Goal: Information Seeking & Learning: Learn about a topic

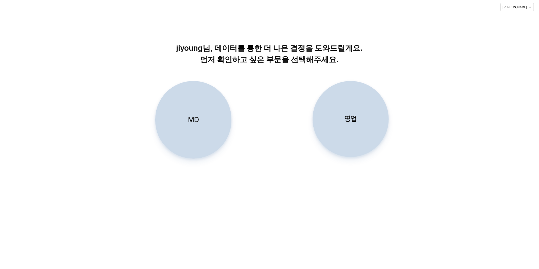
click at [140, 71] on div "jiyoung님, 데이터를 통한 더 나은 결정을 도와드릴게요. 먼저 확인하고 싶은 부문을 선택해주세요. MD 영업" at bounding box center [269, 97] width 539 height 166
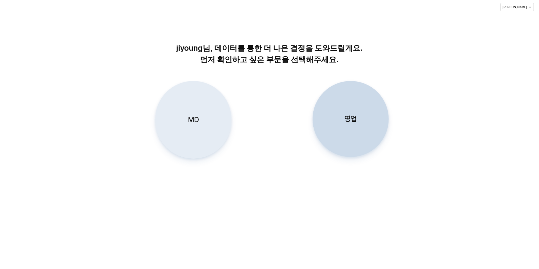
click at [183, 106] on div "MD" at bounding box center [194, 119] width 72 height 77
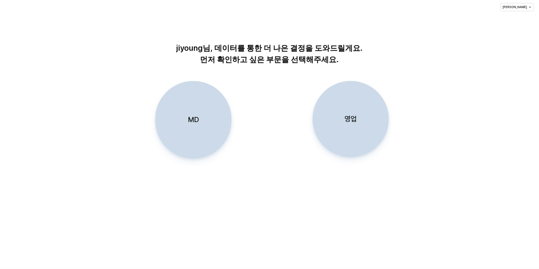
click at [200, 112] on div "MD" at bounding box center [194, 119] width 72 height 77
click at [194, 106] on div "MD" at bounding box center [194, 119] width 72 height 77
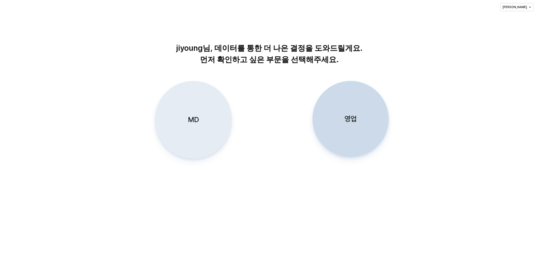
click at [179, 120] on div "MD" at bounding box center [194, 119] width 72 height 77
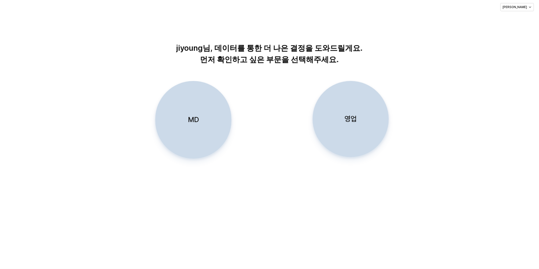
click at [198, 110] on div "MD" at bounding box center [194, 119] width 72 height 77
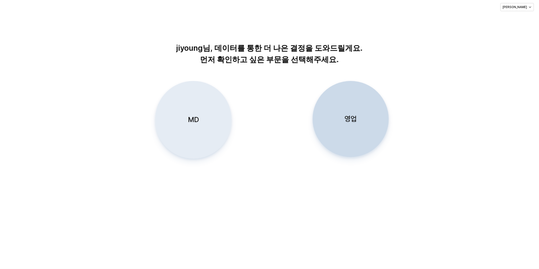
click at [193, 115] on p "MD" at bounding box center [193, 119] width 11 height 9
click at [201, 126] on div "MD" at bounding box center [194, 119] width 72 height 77
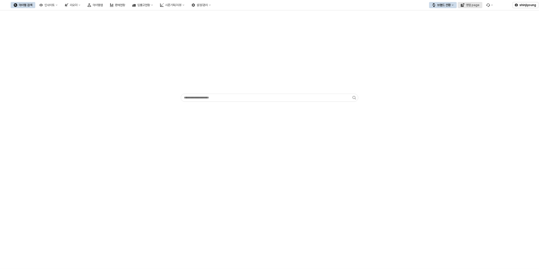
click at [468, 5] on div "영업 page" at bounding box center [472, 5] width 13 height 4
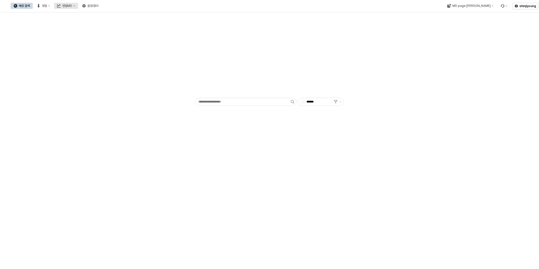
click at [78, 6] on button "영업MD" at bounding box center [66, 6] width 24 height 6
click at [112, 33] on div "판매유형별 매출 현황" at bounding box center [120, 32] width 27 height 4
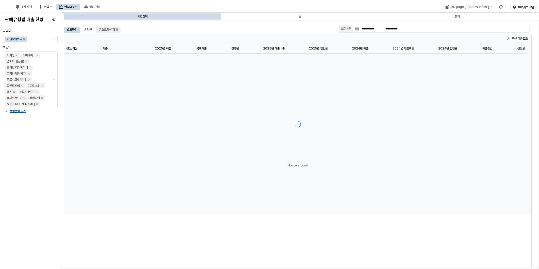
click at [116, 32] on div "온오프라인 합계" at bounding box center [108, 30] width 19 height 6
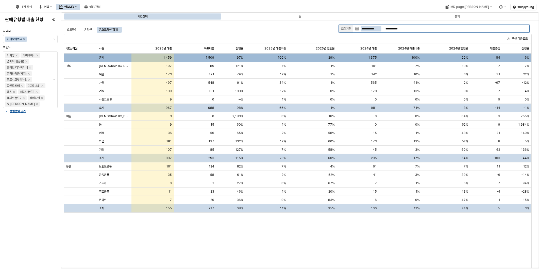
click at [369, 29] on input "**********" at bounding box center [371, 29] width 21 height 6
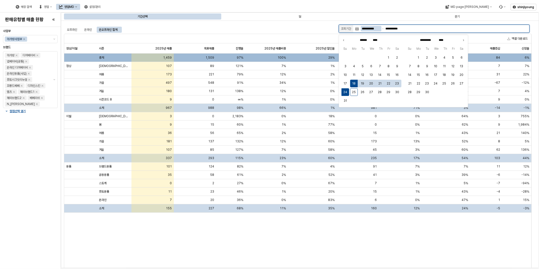
click at [369, 29] on input "**********" at bounding box center [371, 29] width 21 height 6
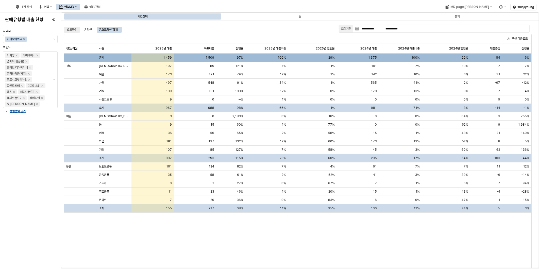
click at [69, 29] on div "오프라인" at bounding box center [72, 30] width 10 height 6
click at [93, 31] on div "온라인" at bounding box center [88, 30] width 14 height 6
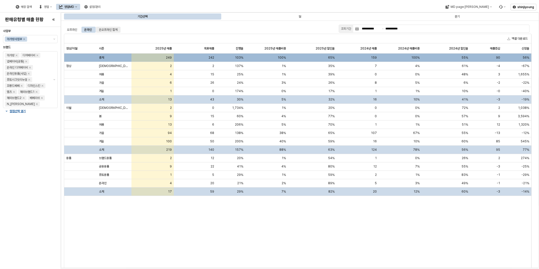
click at [111, 29] on div "온오프라인 합계" at bounding box center [108, 30] width 19 height 6
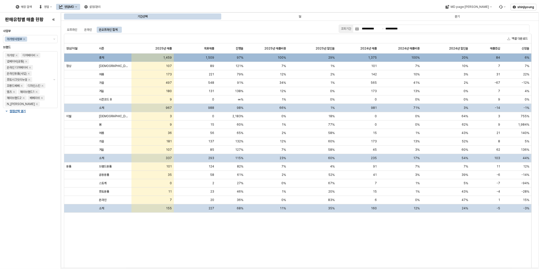
click at [205, 226] on div "정상/이월 정상/이월 시즌 시즌 2025년 매출 2025년 매출 목표매출 목표매출 진행율 진행율 2025년 매출비중 2025년 매출비중 202…" at bounding box center [297, 159] width 467 height 232
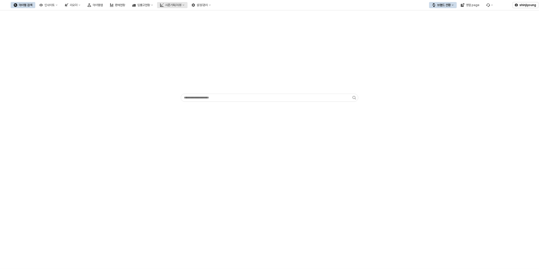
click at [181, 3] on div "시즌기획/리뷰" at bounding box center [173, 5] width 16 height 4
click at [191, 56] on div "경쟁사 분석" at bounding box center [198, 57] width 27 height 4
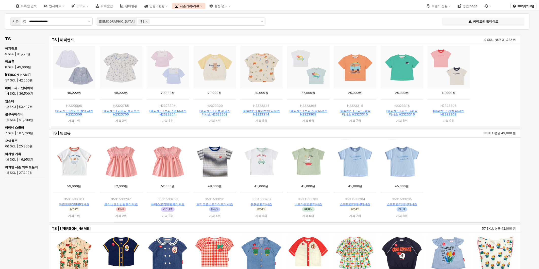
click at [16, 224] on div "TS TS | 해피랜드 9 SKU, 평균 31,222 원 TS | 밍크뮤 8 SKU, 평균 49,000 원 TS | 베베드피노 57 SKU, …" at bounding box center [265, 170] width 524 height 270
click at [145, 22] on icon "Remove TS" at bounding box center [147, 22] width 4 height 4
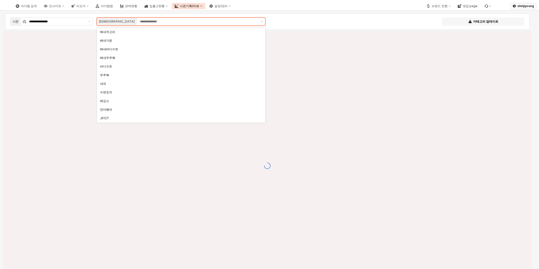
scroll to position [43, 0]
click at [105, 90] on div "JP/SL" at bounding box center [179, 92] width 159 height 5
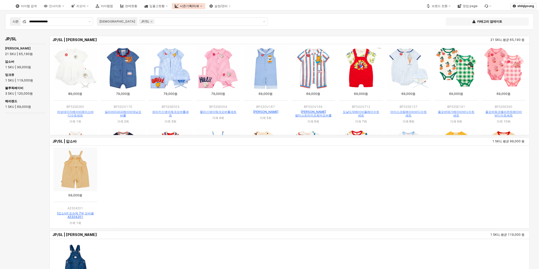
click at [446, 192] on ol "App Frame" at bounding box center [290, 187] width 476 height 83
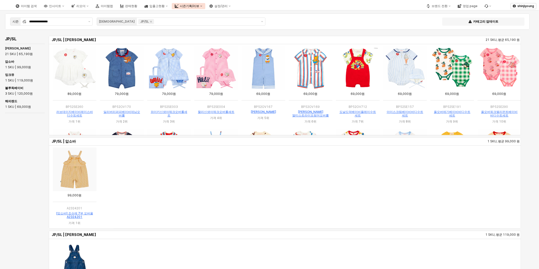
click at [15, 152] on div "JP/SL JP/SL | 베베드피노 21 SKU, 평균 65,190 원 JP/SL | 압소바 1 SKU, 평균 99,000 원 JP/SL | …" at bounding box center [265, 170] width 524 height 270
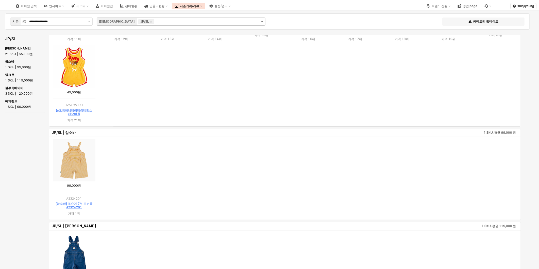
scroll to position [0, 0]
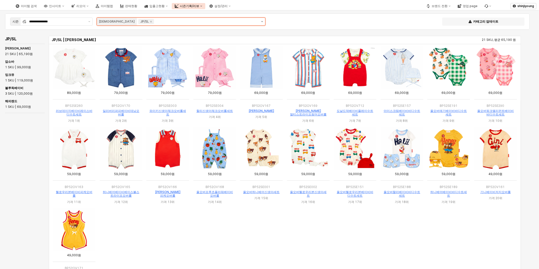
click at [262, 21] on icon "제안 사항 표시" at bounding box center [262, 21] width 2 height 1
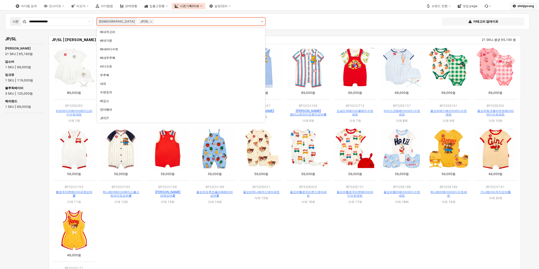
scroll to position [43, 0]
click at [113, 75] on div "JP/CT" at bounding box center [179, 76] width 159 height 4
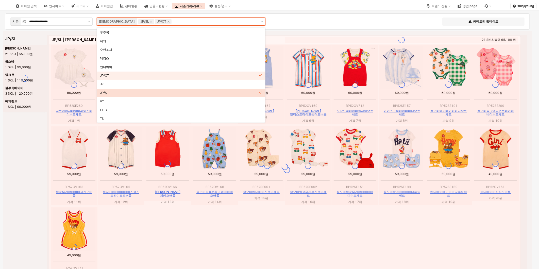
click at [260, 92] on icon "Select an option" at bounding box center [260, 92] width 3 height 3
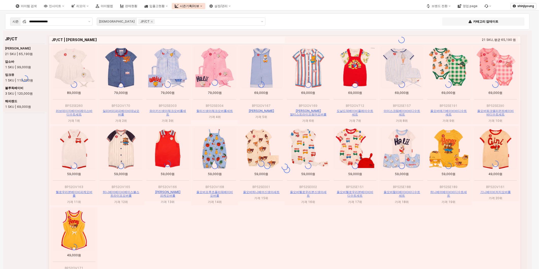
click at [11, 165] on div "App Frame" at bounding box center [267, 166] width 528 height 270
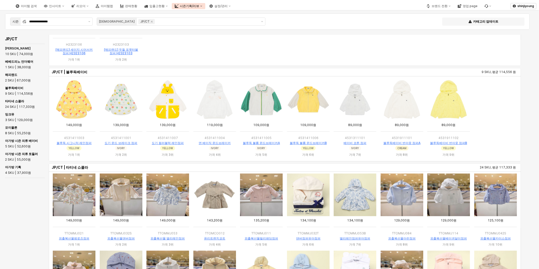
scroll to position [254, 0]
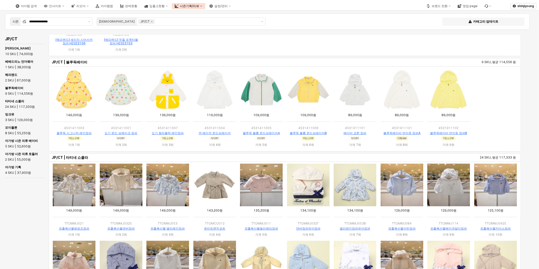
click at [14, 206] on div "JP/CT JP/CT | 베베드피노 언더웨어 1 SKU, 평균 38,000 원 JP/CT | 해피랜드 2 SKU, 평균 67,000 원 JP/…" at bounding box center [265, 170] width 524 height 270
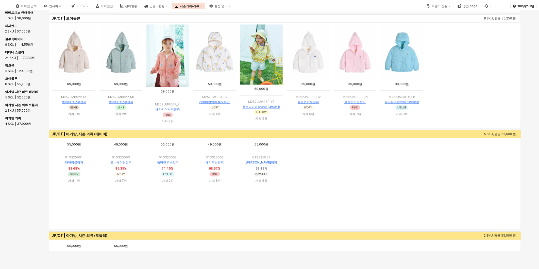
scroll to position [676, 0]
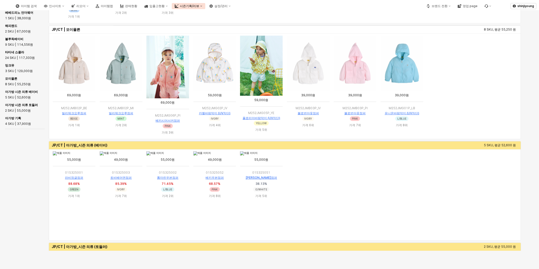
click at [341, 200] on ol "App Frame" at bounding box center [285, 194] width 468 height 89
click at [397, 192] on ol "App Frame" at bounding box center [285, 194] width 468 height 89
click at [11, 213] on div "JP/CT JP/CT | 타티네 쇼콜라 24 SKU, 평균 117,333 원 JP/CT | 밍크뮤 3 SKU, 평균 129,000 원 JP/C…" at bounding box center [265, 121] width 524 height 270
click at [64, 5] on icon "인사이트" at bounding box center [63, 6] width 2 height 2
click at [79, 41] on div "판매율 - 시즌" at bounding box center [79, 41] width 27 height 4
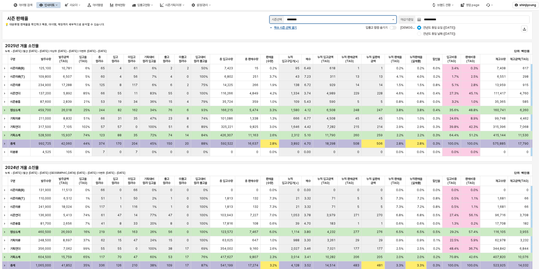
click at [393, 21] on button "제안 사항 표시" at bounding box center [393, 20] width 6 height 8
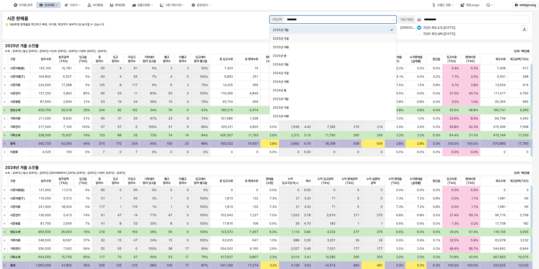
click at [298, 40] on div "2025년 가을" at bounding box center [331, 39] width 117 height 4
type input "********"
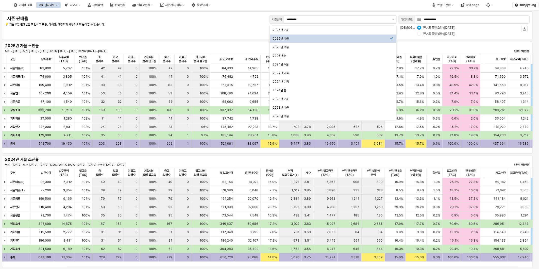
click at [238, 28] on div "**********" at bounding box center [267, 25] width 524 height 22
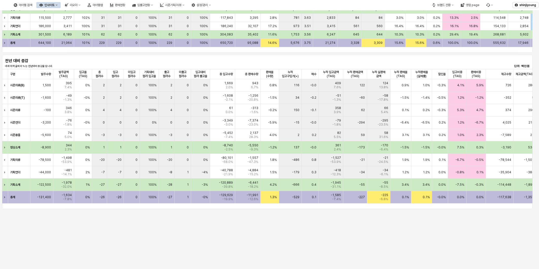
scroll to position [215, 0]
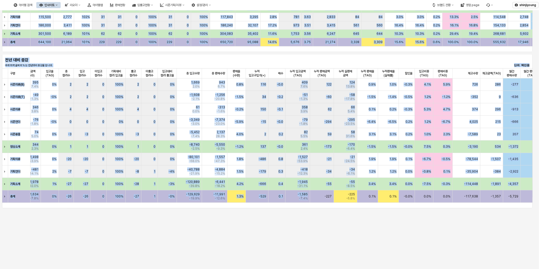
drag, startPoint x: 356, startPoint y: 202, endPoint x: 549, endPoint y: 207, distance: 192.9
click at [539, 207] on html "**********" at bounding box center [269, 134] width 539 height 269
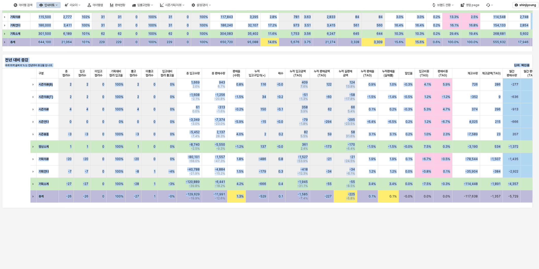
scroll to position [0, 125]
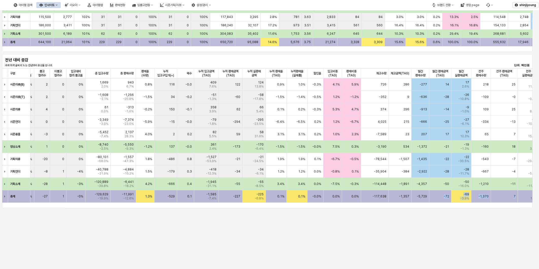
drag, startPoint x: 439, startPoint y: 202, endPoint x: 529, endPoint y: 201, distance: 89.6
click at [529, 201] on div "총계 -26 -26 0 100% -27 1 -0% -129,629 -19.9% -11,991 -12.6% 1.3% -529 0.1 -1,585…" at bounding box center [300, 196] width 723 height 12
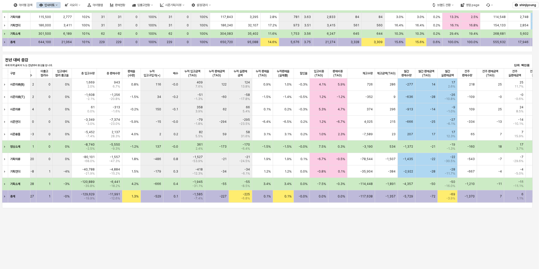
drag, startPoint x: 529, startPoint y: 201, endPoint x: 450, endPoint y: 215, distance: 80.1
click at [451, 216] on div "**********" at bounding box center [269, 24] width 539 height 459
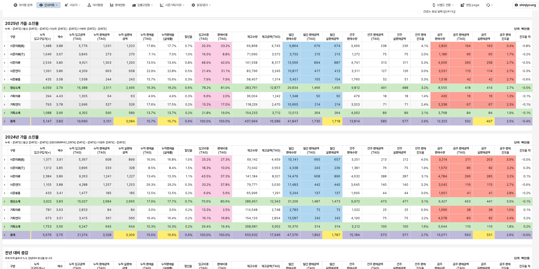
scroll to position [0, 0]
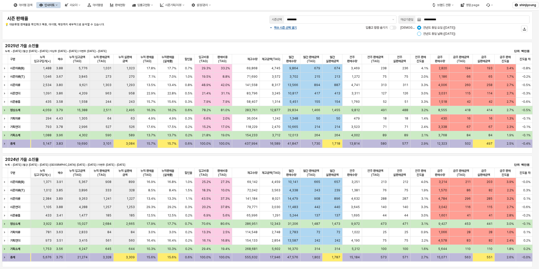
click at [420, 34] on div "App Frame" at bounding box center [419, 34] width 4 height 4
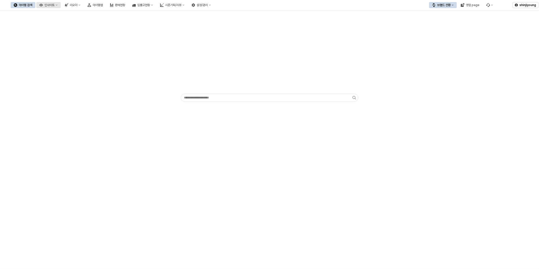
click at [55, 5] on div "인사이트" at bounding box center [49, 5] width 10 height 4
click at [181, 4] on div "시즌기획/리뷰" at bounding box center [173, 5] width 16 height 4
click at [197, 31] on div "3. 수량/판매가 검토" at bounding box center [198, 31] width 27 height 4
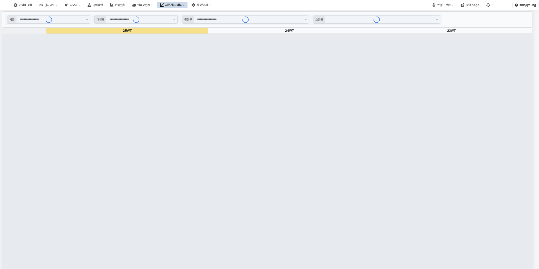
type input "****"
type input "**"
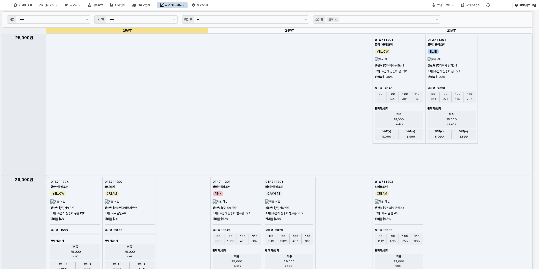
click at [187, 6] on button "시즌기획/리뷰" at bounding box center [172, 5] width 30 height 6
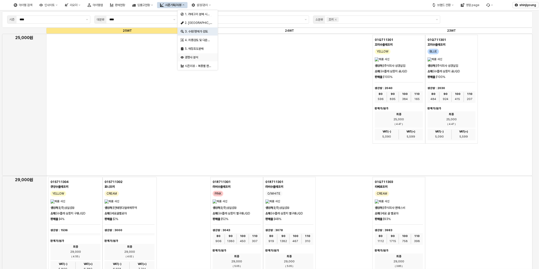
click at [191, 56] on div "경쟁사 분석" at bounding box center [198, 57] width 27 height 4
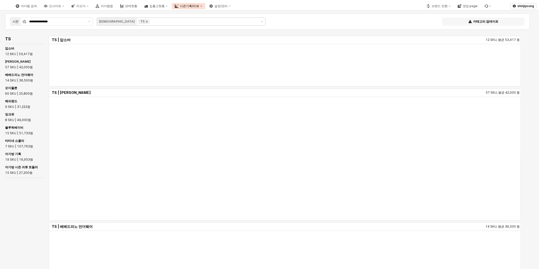
click at [145, 21] on icon "Remove TS" at bounding box center [147, 22] width 4 height 4
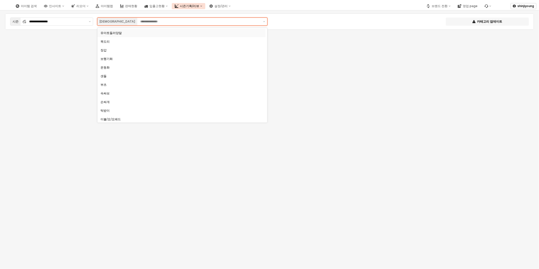
scroll to position [225, 0]
click at [115, 57] on div "보행기화" at bounding box center [179, 57] width 159 height 4
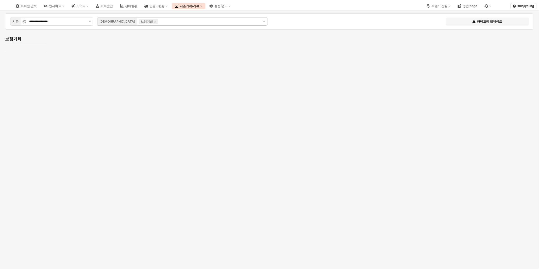
click at [320, 6] on div "아이템 검색 인사이트 리오더 아이템맵 판매현황 입출고현황 시즌기획/리뷰 설정/관리" at bounding box center [202, 6] width 401 height 11
click at [265, 22] on button "제안 사항 표시" at bounding box center [264, 22] width 6 height 8
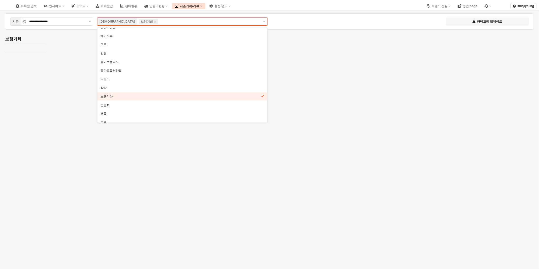
scroll to position [184, 0]
click at [130, 104] on div "운동화" at bounding box center [180, 106] width 161 height 5
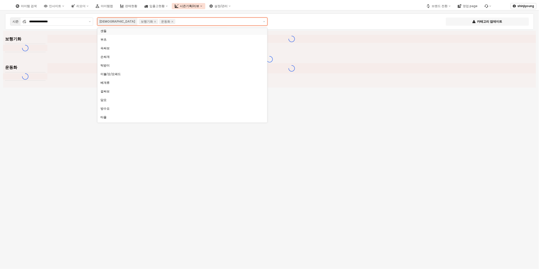
scroll to position [269, 0]
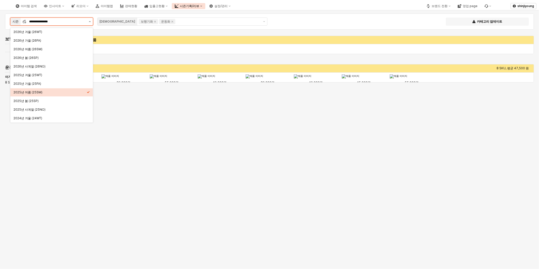
click at [92, 20] on button "제안 사항 표시" at bounding box center [90, 22] width 6 height 8
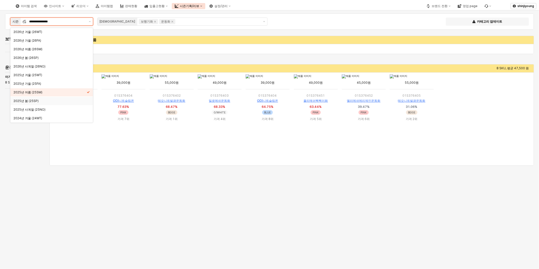
click at [42, 98] on div "2025년 봄 (25SP)" at bounding box center [51, 101] width 82 height 8
type input "**********"
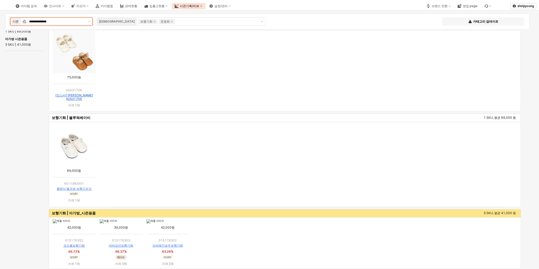
scroll to position [28, 0]
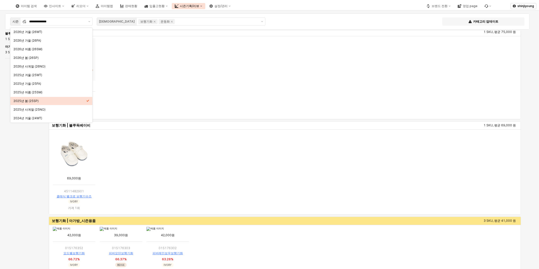
click at [244, 95] on ol "App Frame" at bounding box center [285, 77] width 468 height 81
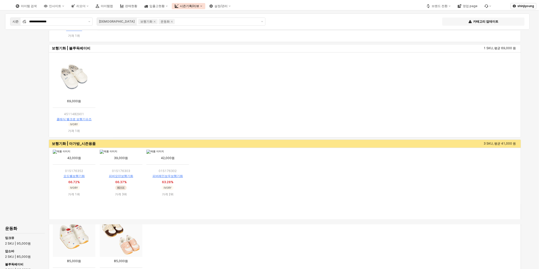
scroll to position [13, 0]
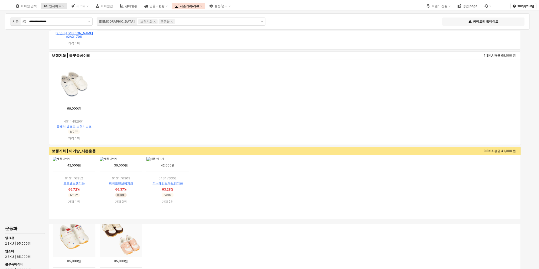
click at [61, 5] on div "인사이트" at bounding box center [55, 6] width 12 height 4
click at [80, 15] on div "주간 Best & Worst" at bounding box center [79, 15] width 27 height 4
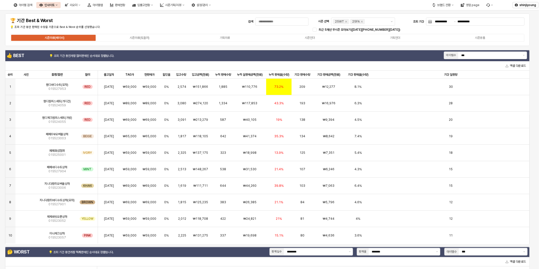
click at [264, 42] on div "시즌의류(베이비) 시즌의류(토들러) 기획의류 시즌언더 기획언더 시즌용품" at bounding box center [267, 38] width 514 height 8
click at [389, 23] on button "제안 사항 표시" at bounding box center [392, 22] width 6 height 8
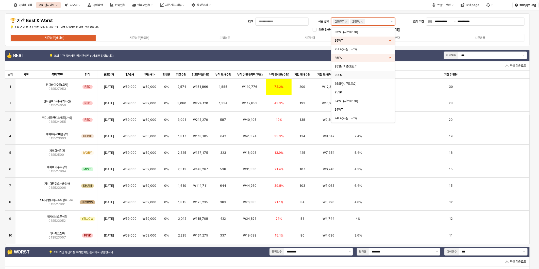
click at [345, 74] on div "25SM" at bounding box center [361, 75] width 54 height 4
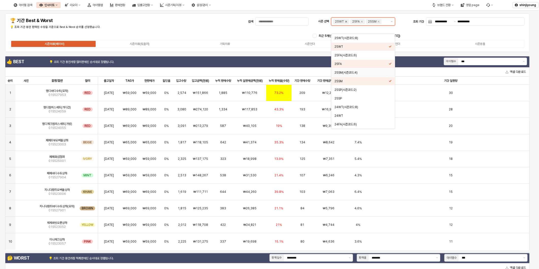
click at [346, 21] on icon "Remove 25WT" at bounding box center [346, 22] width 4 height 4
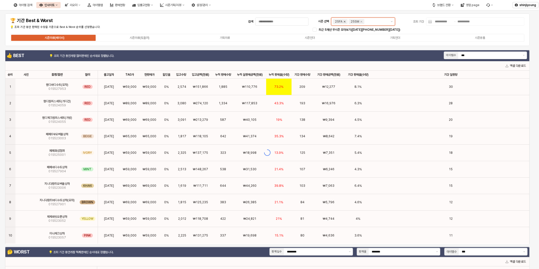
click at [346, 21] on icon "Remove 25FA" at bounding box center [344, 22] width 4 height 4
click at [308, 37] on div "시즌언더" at bounding box center [310, 38] width 10 height 4
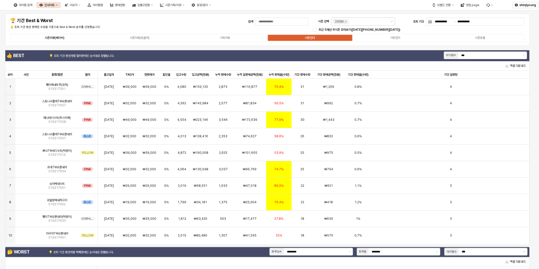
click at [52, 37] on div "시즌의류(베이비)" at bounding box center [55, 38] width 20 height 4
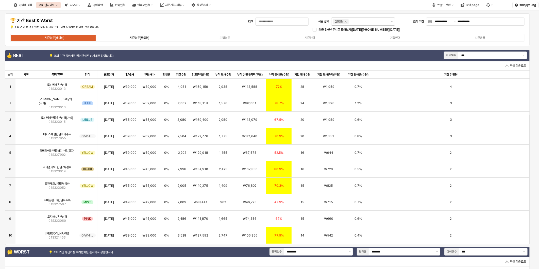
click at [137, 38] on div "시즌의류(토들러)" at bounding box center [140, 38] width 20 height 4
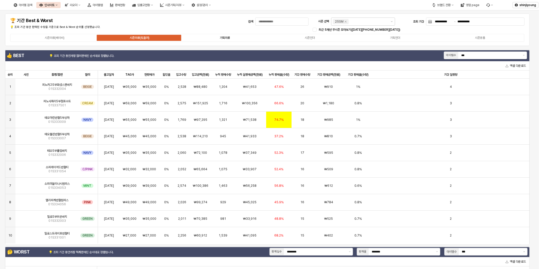
click at [225, 37] on div "기획의류" at bounding box center [225, 38] width 10 height 4
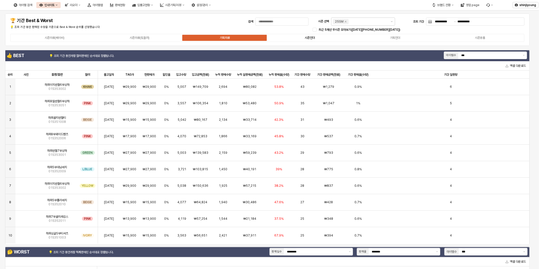
click at [308, 39] on label "시즌언더" at bounding box center [309, 38] width 85 height 5
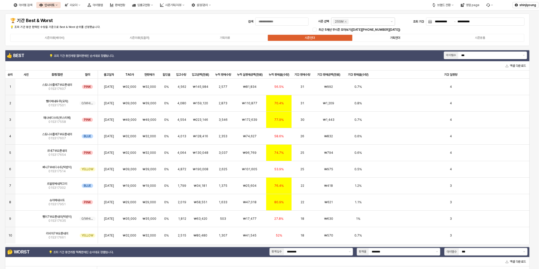
click at [388, 37] on label "기획언더" at bounding box center [394, 38] width 85 height 5
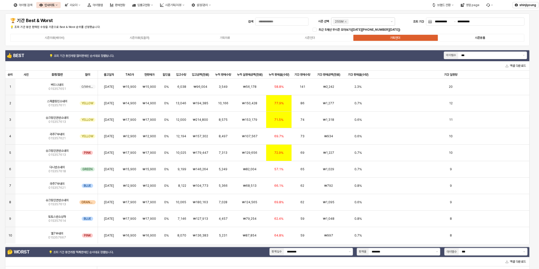
click at [481, 37] on div "시즌용품" at bounding box center [480, 38] width 10 height 4
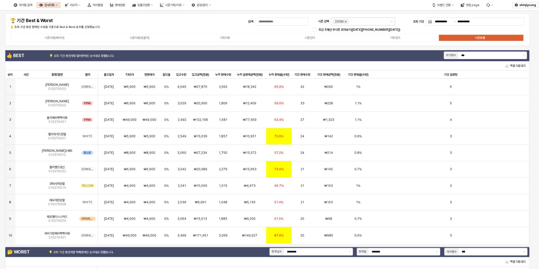
click at [346, 22] on icon "Remove 25SM" at bounding box center [346, 22] width 4 height 4
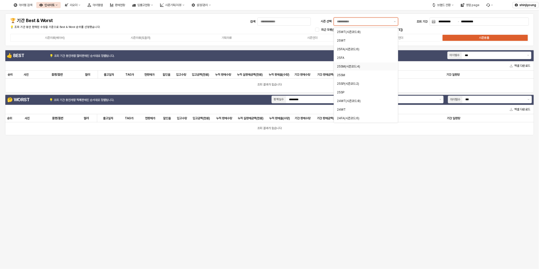
click at [349, 66] on div "25SM(시즌코드:4)" at bounding box center [364, 66] width 54 height 4
click at [359, 66] on div "25SM(시즌코드:4)" at bounding box center [364, 66] width 55 height 4
click at [353, 65] on div "25SM(시즌코드:4)" at bounding box center [364, 66] width 55 height 4
click at [204, 24] on div "**********" at bounding box center [269, 29] width 523 height 26
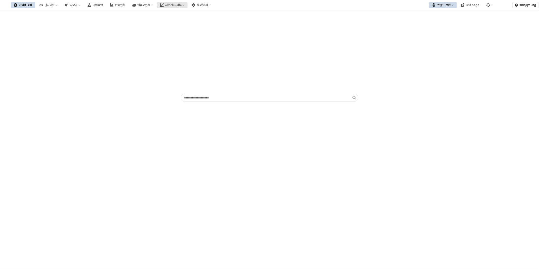
click at [181, 4] on div "시즌기획/리뷰" at bounding box center [173, 5] width 16 height 4
click at [196, 57] on div "경쟁사 분석" at bounding box center [198, 57] width 27 height 4
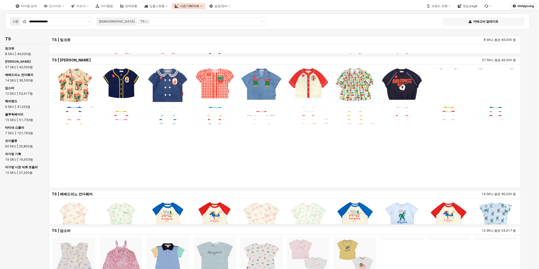
click at [199, 7] on div "시즌기획/리뷰" at bounding box center [189, 6] width 19 height 4
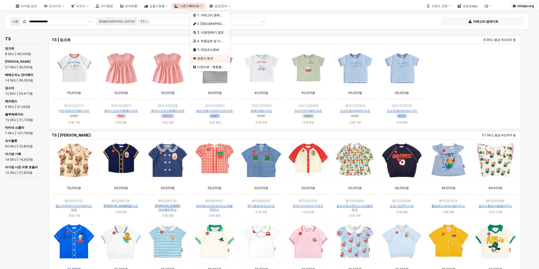
click at [215, 31] on div "3. 수량/판매가 검토" at bounding box center [210, 32] width 27 height 4
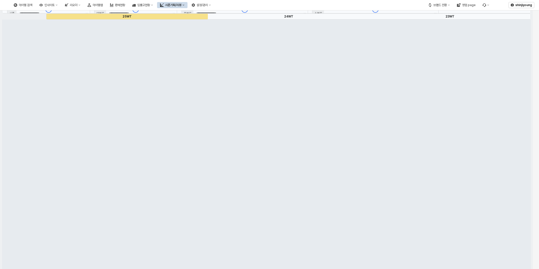
type input "****"
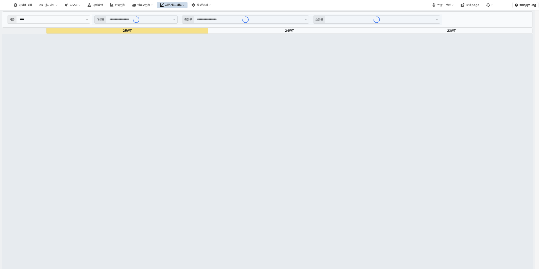
type input "****"
type input "**"
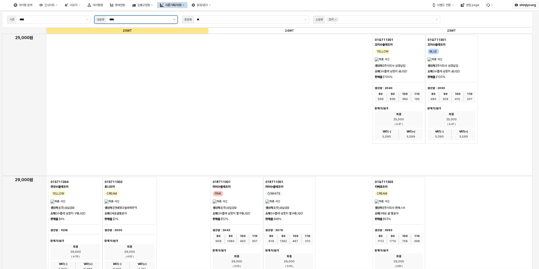
click at [174, 19] on icon "제안 사항 표시" at bounding box center [174, 19] width 2 height 1
click at [108, 80] on div "시즌용품" at bounding box center [135, 82] width 74 height 4
type input "****"
type input "**"
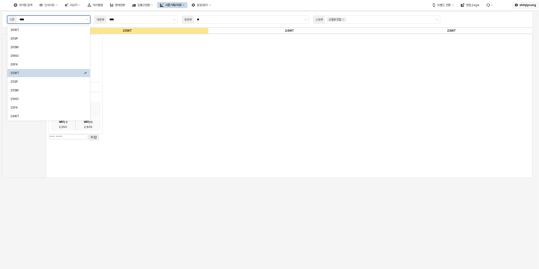
click at [85, 19] on button "제안 사항 표시" at bounding box center [87, 20] width 6 height 8
click at [26, 106] on div "25FA" at bounding box center [47, 108] width 74 height 4
type input "****"
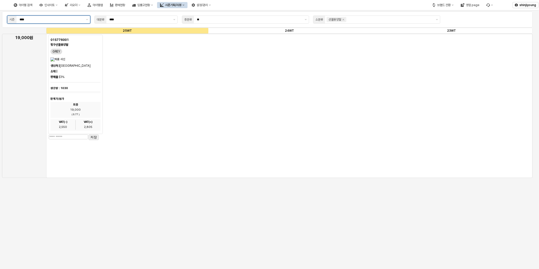
type input "****"
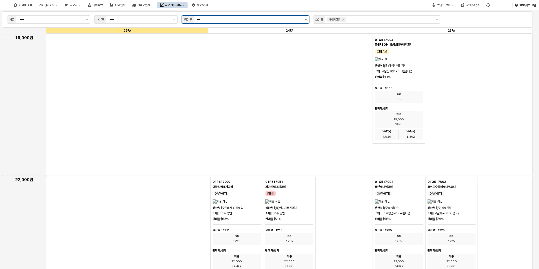
click at [306, 20] on icon "제안 사항 표시" at bounding box center [306, 19] width 2 height 1
type input "*"
type input "***"
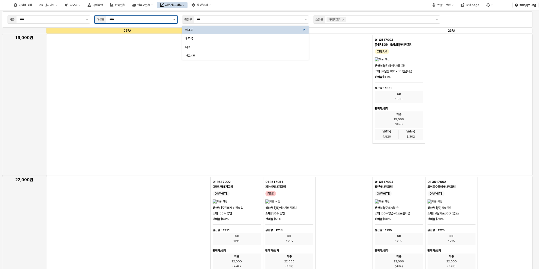
click at [172, 19] on button "제안 사항 표시" at bounding box center [174, 20] width 6 height 8
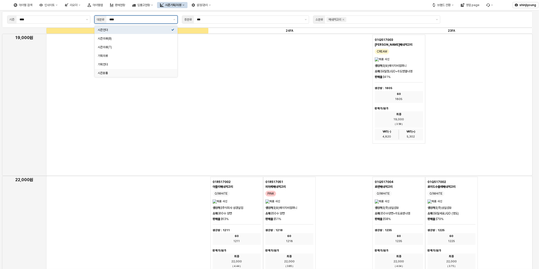
click at [117, 74] on div "시즌용품" at bounding box center [135, 73] width 74 height 4
type input "****"
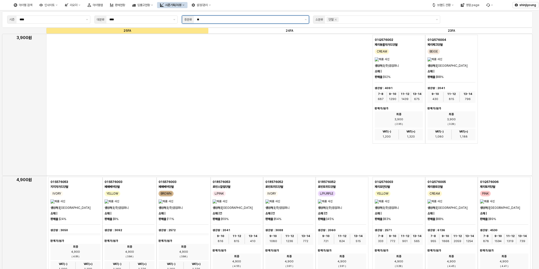
click at [235, 20] on input "**" at bounding box center [249, 19] width 105 height 5
click at [216, 38] on div "신발" at bounding box center [243, 39] width 117 height 4
type input "**"
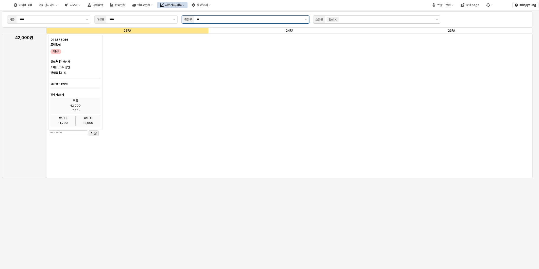
click at [336, 21] on icon "Remove 덧신" at bounding box center [336, 20] width 4 height 4
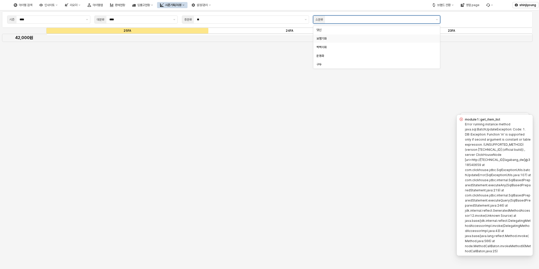
click at [323, 39] on div "보행기화" at bounding box center [374, 39] width 117 height 4
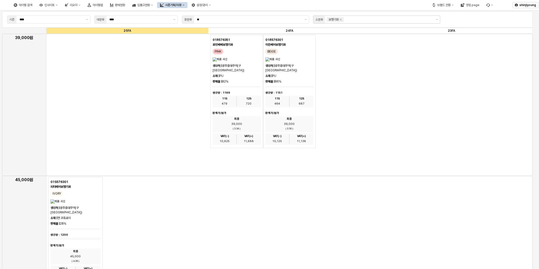
click at [127, 109] on div "App Frame" at bounding box center [289, 105] width 486 height 142
click at [55, 6] on div "인사이트" at bounding box center [49, 5] width 10 height 4
click at [73, 40] on div "판매율 - 시즌" at bounding box center [75, 40] width 27 height 4
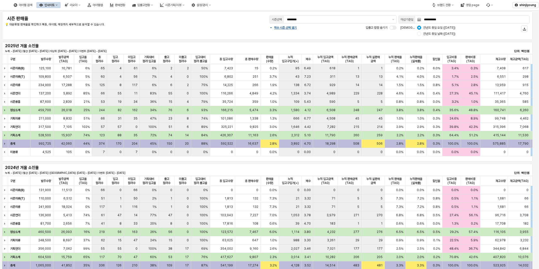
click at [269, 165] on div "2024년 겨울 소진율 누계: ~ 2024-08-24 | 월간: 2024-08-01 ~ 2024-08-24 | 지난주: 2024-08-12 ~…" at bounding box center [267, 170] width 524 height 10
click at [395, 20] on button "제안 사항 표시" at bounding box center [393, 20] width 6 height 8
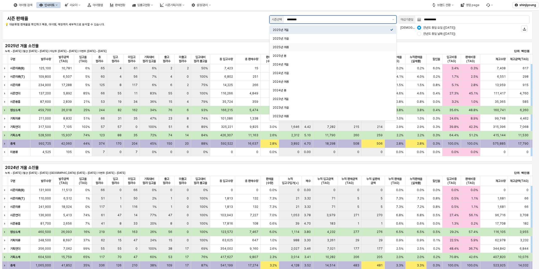
click at [285, 46] on div "2025년 여름" at bounding box center [331, 47] width 117 height 4
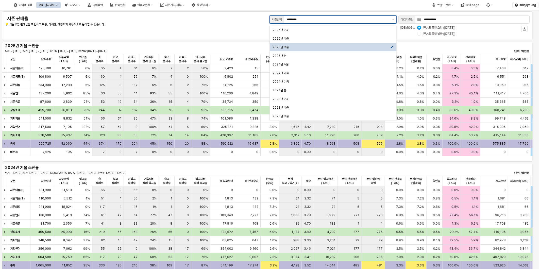
type input "********"
click at [284, 44] on div "2025년 여름" at bounding box center [333, 47] width 127 height 8
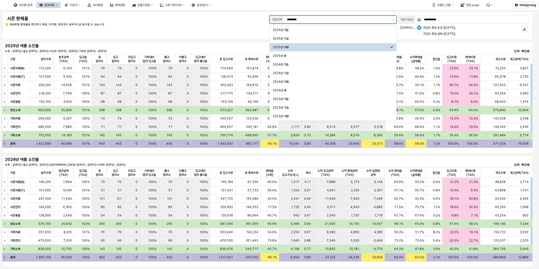
click at [281, 46] on div "2025년 여름" at bounding box center [331, 47] width 117 height 4
click at [230, 28] on div "**********" at bounding box center [267, 25] width 524 height 22
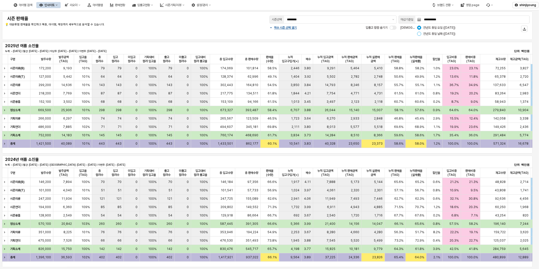
click at [421, 33] on div "App Frame" at bounding box center [419, 34] width 4 height 4
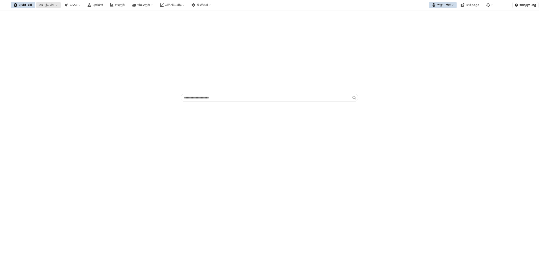
click at [61, 7] on button "인사이트" at bounding box center [48, 5] width 24 height 6
click at [73, 73] on div "4개년 기온 데이터" at bounding box center [75, 75] width 27 height 4
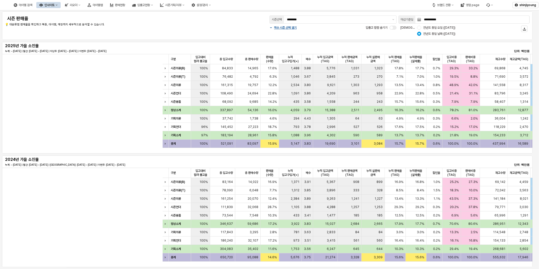
scroll to position [0, 254]
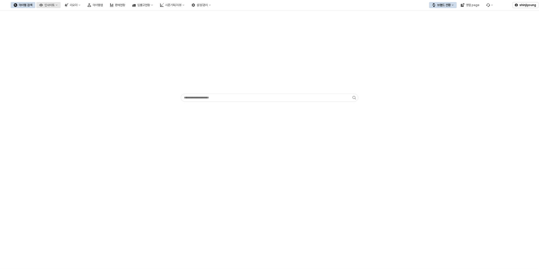
click at [55, 7] on div "인사이트" at bounding box center [49, 5] width 10 height 4
click at [82, 13] on div "주간 Best & Worst" at bounding box center [75, 14] width 27 height 4
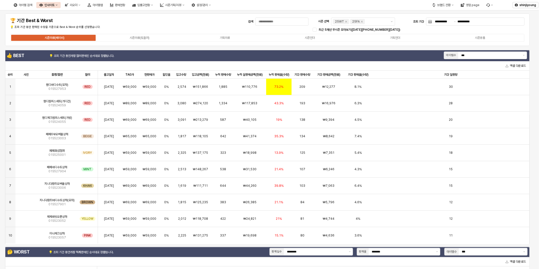
click at [227, 25] on div "검색" at bounding box center [267, 22] width 82 height 8
click at [143, 37] on div "시즌의류(토들러)" at bounding box center [140, 38] width 20 height 4
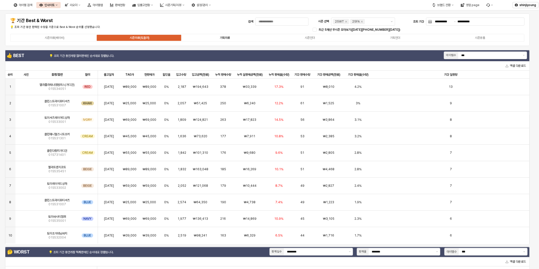
click at [229, 37] on div "기획의류" at bounding box center [225, 38] width 10 height 4
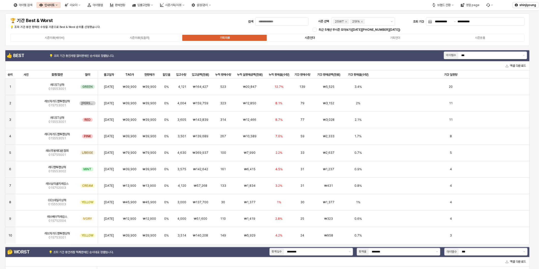
click at [307, 40] on label "시즌언더" at bounding box center [309, 38] width 85 height 5
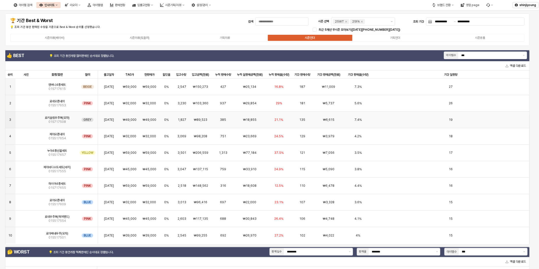
click at [63, 117] on span "로키슬림우주복(모자)" at bounding box center [57, 118] width 25 height 4
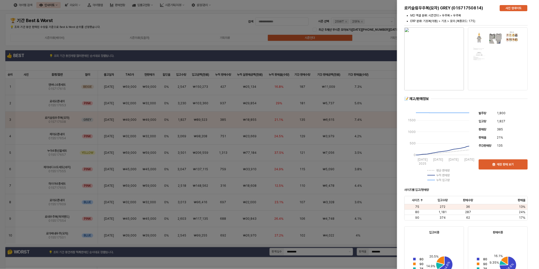
click at [190, 22] on div at bounding box center [269, 134] width 539 height 269
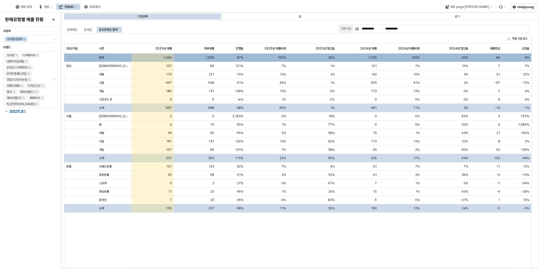
click at [74, 8] on div "영업MD" at bounding box center [69, 7] width 10 height 4
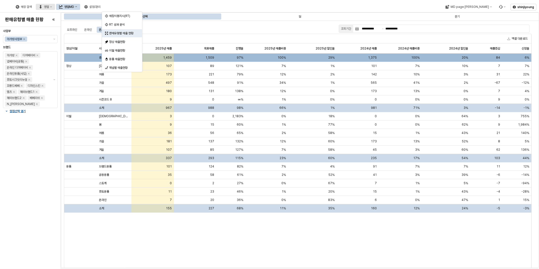
click at [49, 7] on div "영업" at bounding box center [46, 7] width 5 height 4
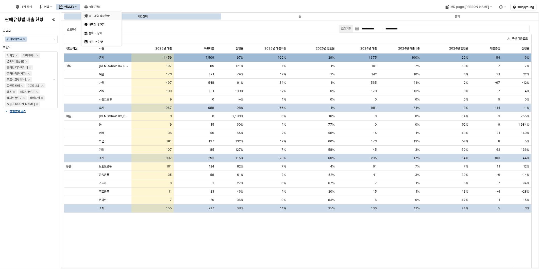
click at [96, 15] on div "목표매출 달성현황" at bounding box center [102, 16] width 27 height 4
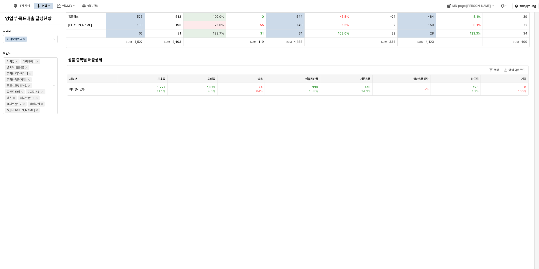
scroll to position [225, 0]
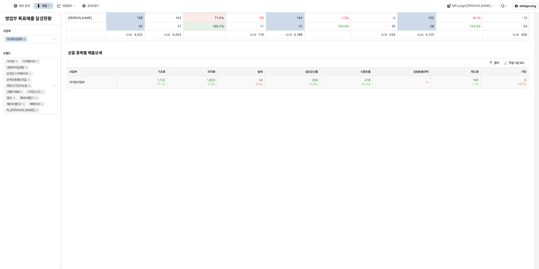
click at [81, 82] on span "아가방사업부" at bounding box center [76, 82] width 15 height 4
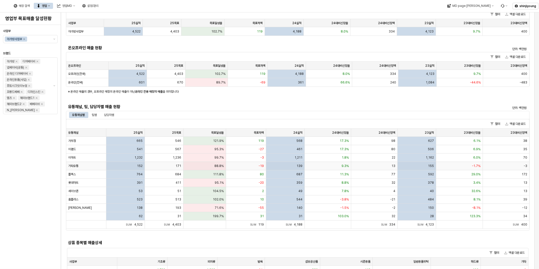
scroll to position [0, 0]
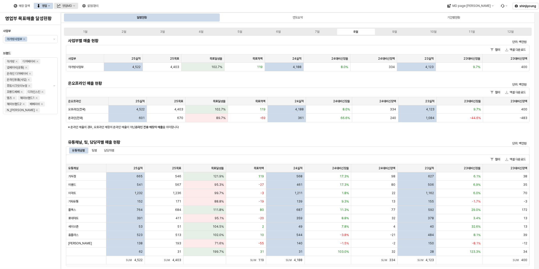
click at [72, 7] on div "영업MD" at bounding box center [67, 6] width 10 height 4
click at [119, 41] on div "정상 매출현황" at bounding box center [120, 41] width 27 height 4
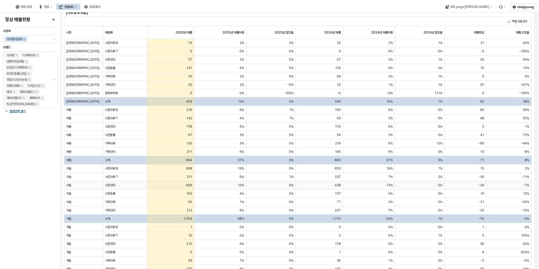
scroll to position [113, 0]
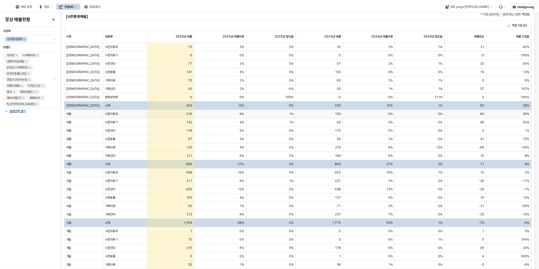
click at [110, 114] on span "시즌의류 B" at bounding box center [111, 114] width 13 height 4
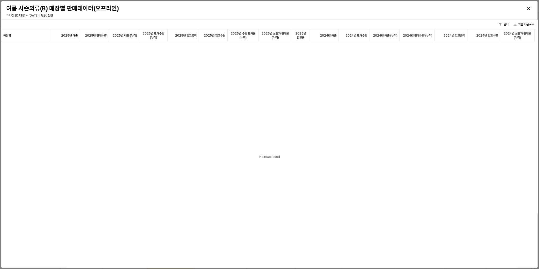
click at [523, 9] on div at bounding box center [468, 8] width 128 height 8
click at [526, 7] on div "Close" at bounding box center [529, 9] width 8 height 8
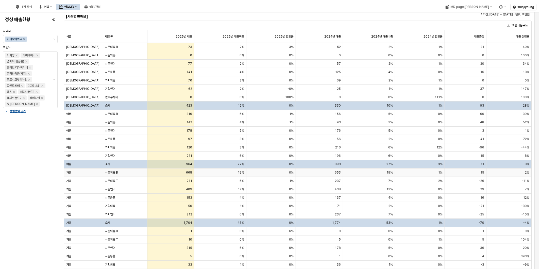
click at [110, 172] on span "시즌의류 B" at bounding box center [111, 172] width 13 height 4
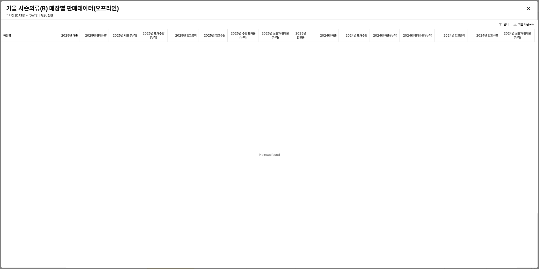
scroll to position [0, 0]
click at [506, 22] on button "필터" at bounding box center [504, 24] width 14 height 6
click at [506, 22] on button "1 Filter" at bounding box center [502, 24] width 18 height 6
click at [529, 8] on icon "Close" at bounding box center [528, 8] width 3 height 3
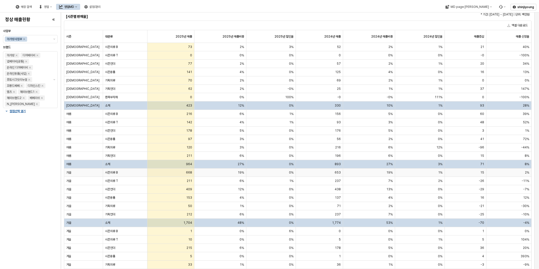
click at [125, 173] on div "시즌의류 B" at bounding box center [125, 172] width 44 height 8
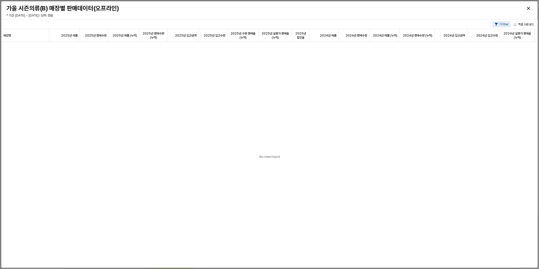
click at [500, 25] on button "1 Filter" at bounding box center [502, 24] width 18 height 6
click at [503, 36] on icon "Remove filter" at bounding box center [504, 36] width 6 height 6
click at [529, 9] on icon "Close" at bounding box center [528, 8] width 3 height 3
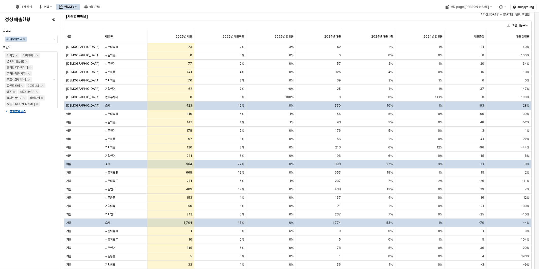
click at [80, 6] on button "영업MD" at bounding box center [68, 7] width 24 height 6
click at [121, 33] on div "판매유형별 매출 현황" at bounding box center [122, 33] width 27 height 4
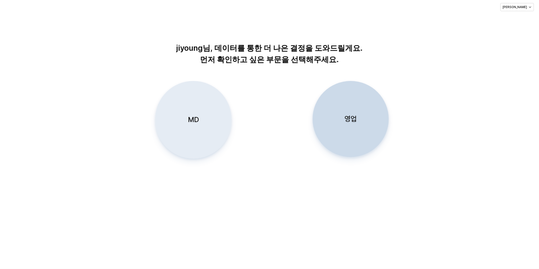
click at [201, 119] on div "MD" at bounding box center [194, 119] width 72 height 77
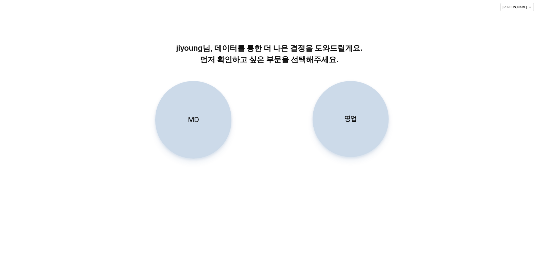
click at [179, 123] on div "MD" at bounding box center [194, 119] width 72 height 77
click at [194, 119] on p "MD" at bounding box center [193, 119] width 11 height 9
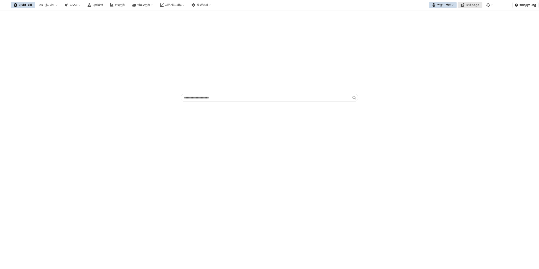
click at [474, 4] on div "영업 page" at bounding box center [472, 5] width 13 height 4
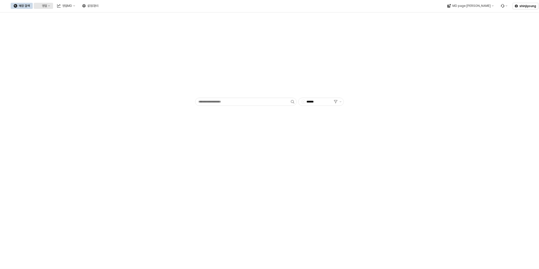
click at [47, 7] on div "영업" at bounding box center [44, 6] width 5 height 4
click at [92, 24] on div "매장상세 현황" at bounding box center [100, 24] width 27 height 4
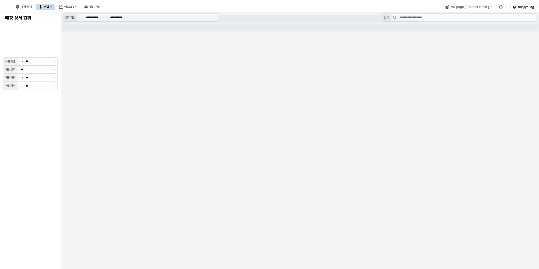
type input "**"
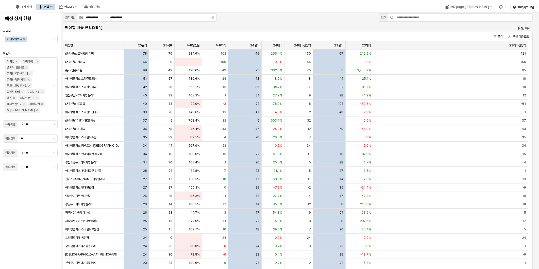
click at [55, 8] on button "영업" at bounding box center [45, 7] width 19 height 6
click at [99, 15] on div "목표매출 달성현황" at bounding box center [102, 16] width 27 height 4
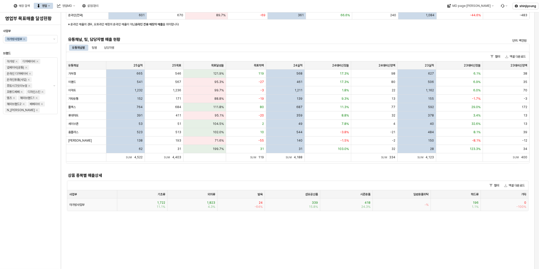
scroll to position [113, 0]
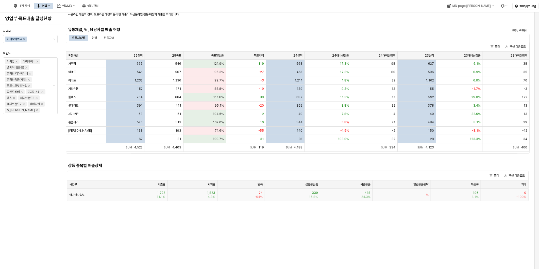
click at [81, 195] on span "아가방사업부" at bounding box center [76, 195] width 15 height 4
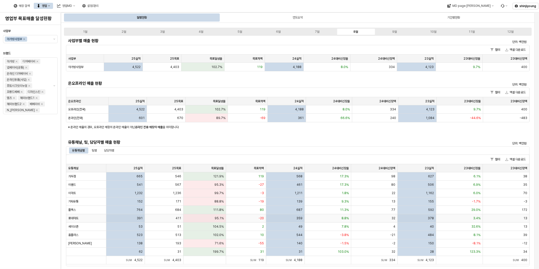
scroll to position [141, 0]
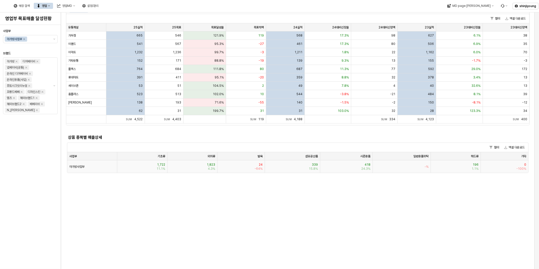
click at [159, 165] on span "1,722" at bounding box center [161, 164] width 8 height 4
click at [160, 164] on span "1,722" at bounding box center [161, 164] width 8 height 4
click at [158, 167] on span "11.1%" at bounding box center [161, 168] width 9 height 4
click at [155, 165] on div "1,722 11.1%" at bounding box center [142, 166] width 50 height 12
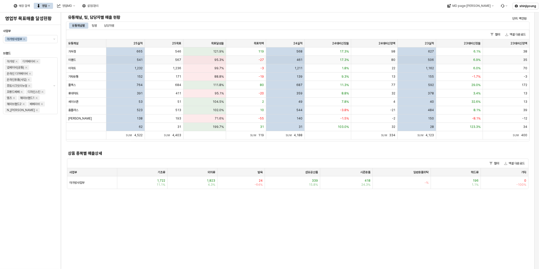
scroll to position [169, 0]
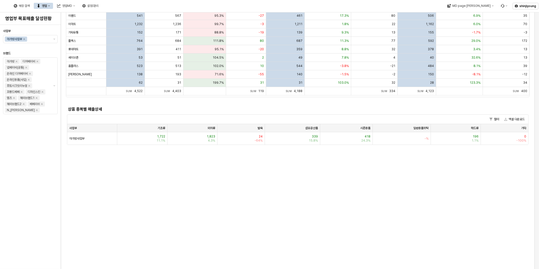
click at [209, 179] on div "1월 2월 3월 4월 5월 6월 7월 8월 9월 10월 11월 12월 사업부별 매출 현황 단위: 백만원 필터 엑셀 다운로드 사업부 사업부 25…" at bounding box center [298, 236] width 468 height 759
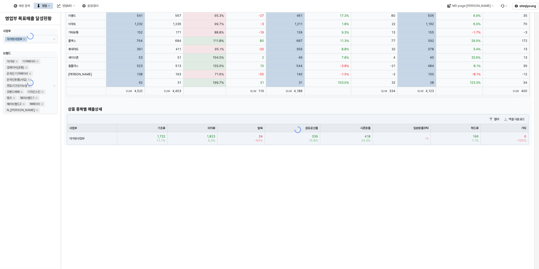
click at [159, 135] on div "App Frame" at bounding box center [298, 6] width 468 height 278
click at [292, 202] on div "1월 2월 3월 4월 5월 6월 7월 8월 9월 10월 11월 12월 사업부별 매출 현황 단위: 백만원 필터 엑셀 다운로드 사업부 사업부 25…" at bounding box center [298, 236] width 468 height 759
click at [320, 198] on div "1월 2월 3월 4월 5월 6월 7월 8월 9월 10월 11월 12월 사업부별 매출 현황 단위: 백만원 필터 엑셀 다운로드 사업부 사업부 25…" at bounding box center [298, 236] width 468 height 759
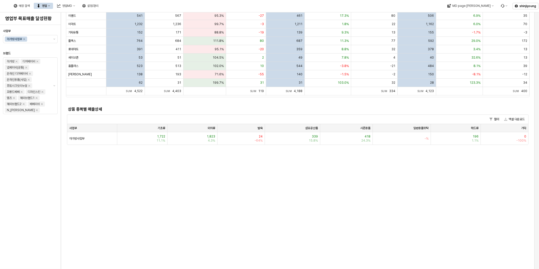
click at [240, 184] on div "1월 2월 3월 4월 5월 6월 7월 8월 9월 10월 11월 12월 사업부별 매출 현황 단위: 백만원 필터 엑셀 다운로드 사업부 사업부 25…" at bounding box center [298, 236] width 468 height 759
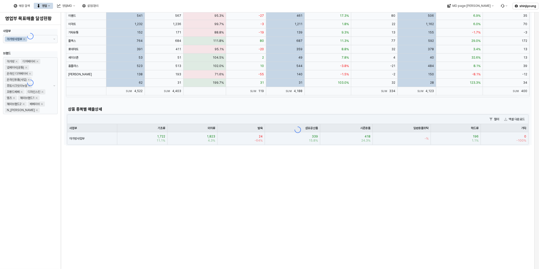
click at [159, 134] on div "App Frame" at bounding box center [298, 6] width 468 height 278
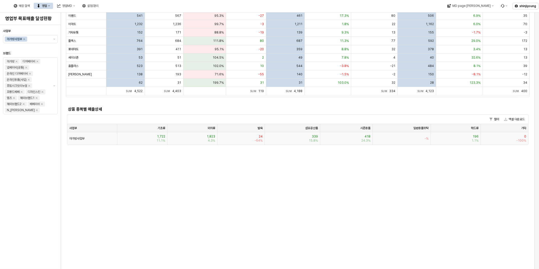
click at [155, 138] on div "1,722 11.1%" at bounding box center [142, 138] width 50 height 12
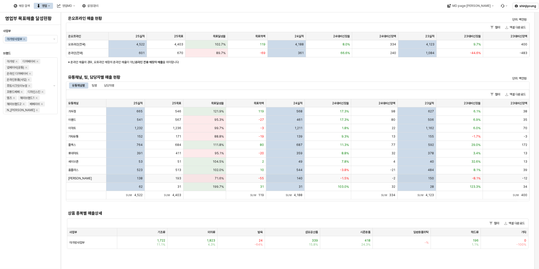
scroll to position [56, 0]
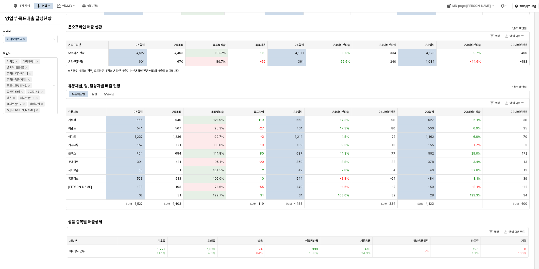
click at [50, 6] on icon "영업" at bounding box center [49, 5] width 2 height 1
click at [78, 3] on button "영업MD" at bounding box center [66, 6] width 24 height 6
click at [120, 66] on div "채널별 매출현황" at bounding box center [120, 67] width 27 height 4
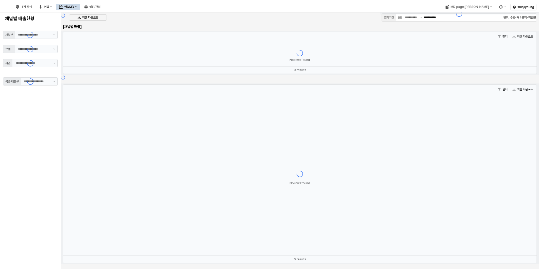
type input "******"
type input "***"
type input "**"
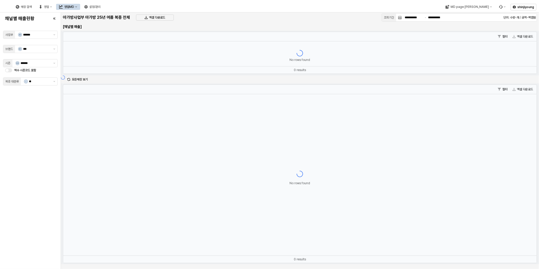
type input "******"
type input "**********"
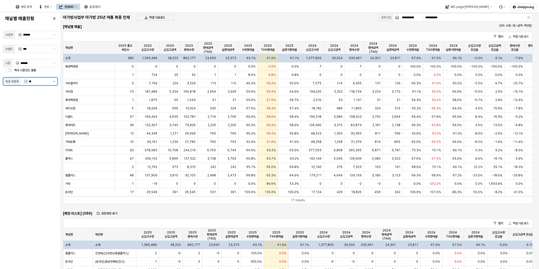
click at [53, 81] on button "제안 사항 표시" at bounding box center [54, 82] width 6 height 8
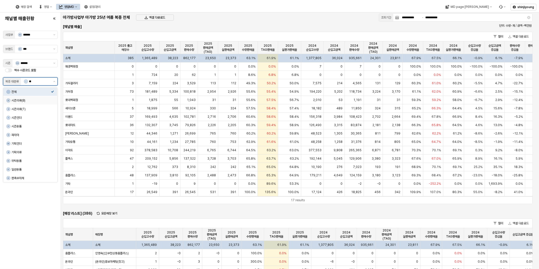
click at [31, 100] on div "시즌의류(B)" at bounding box center [31, 100] width 40 height 4
type input "*******"
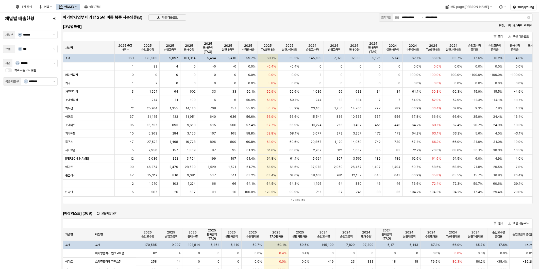
click at [21, 138] on div "채널별 매출현황 사업부 A1 ****** 브랜드 01 *** 시즌 S3 ****** 짝수 시즌코드 포함 복종 대분류 2 *******" at bounding box center [30, 140] width 55 height 252
click at [80, 6] on button "영업MD" at bounding box center [68, 7] width 24 height 6
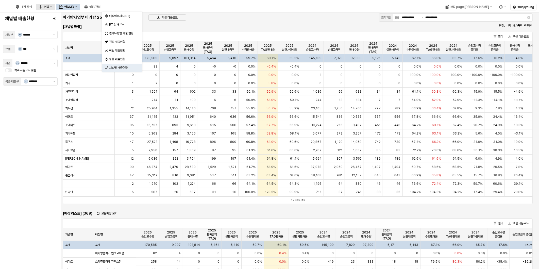
click at [42, 6] on icon "영업" at bounding box center [41, 7] width 4 height 4
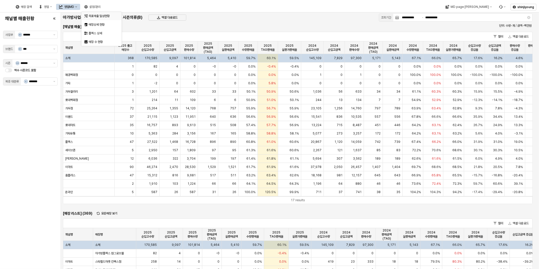
click at [100, 15] on div "목표매출 달성현황" at bounding box center [102, 16] width 27 height 4
